Goal: Find specific page/section: Find specific page/section

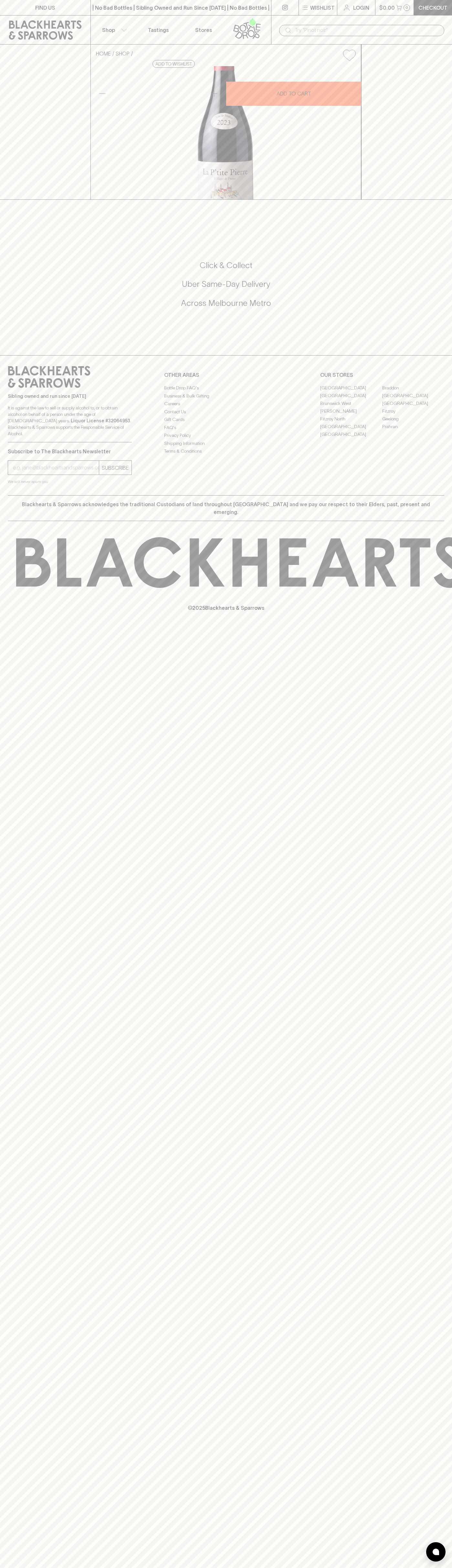
click at [169, 14] on div "| No Bad Bottles | Sibling Owned and Run Since 2006 | No Bad Bottles | Sibling …" at bounding box center [180, 7] width 181 height 15
click at [421, 1163] on div "FIND US | No Bad Bottles | Sibling Owned and Run Since 2006 | No Bad Bottles | …" at bounding box center [226, 784] width 452 height 1568
click at [128, 1567] on html "FIND US | No Bad Bottles | Sibling Owned and Run Since 2006 | No Bad Bottles | …" at bounding box center [226, 784] width 452 height 1568
click at [23, 442] on div "FIND US | No Bad Bottles | Sibling Owned and Run Since 2006 | No Bad Bottles | …" at bounding box center [226, 784] width 452 height 1568
